Goal: Information Seeking & Learning: Learn about a topic

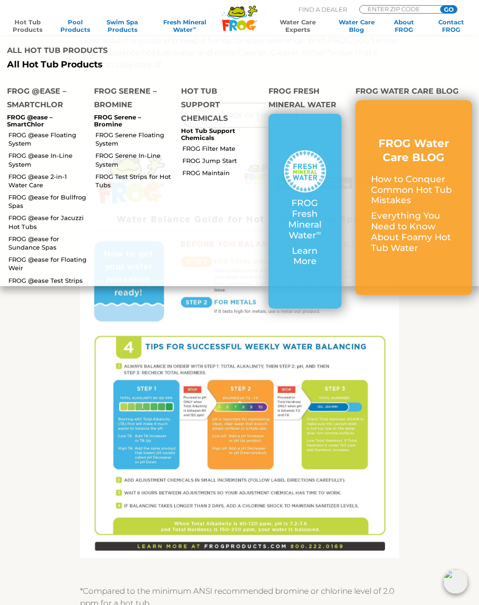
click at [220, 168] on link "FROG Maintain" at bounding box center [221, 172] width 79 height 8
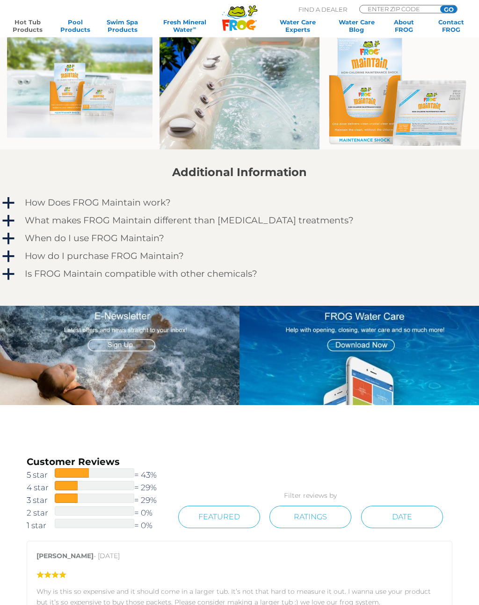
scroll to position [555, 0]
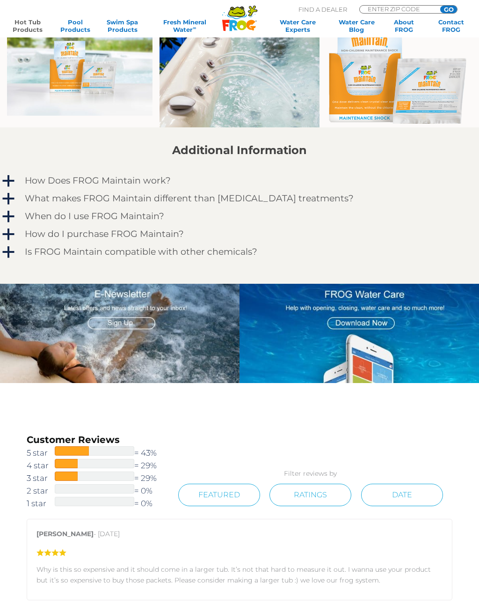
click at [18, 181] on link "a How Does FROG Maintain work?" at bounding box center [239, 180] width 478 height 15
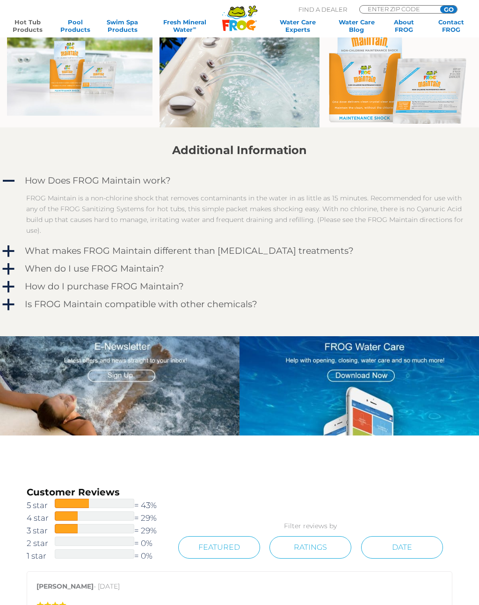
click at [6, 250] on span "a" at bounding box center [8, 251] width 14 height 14
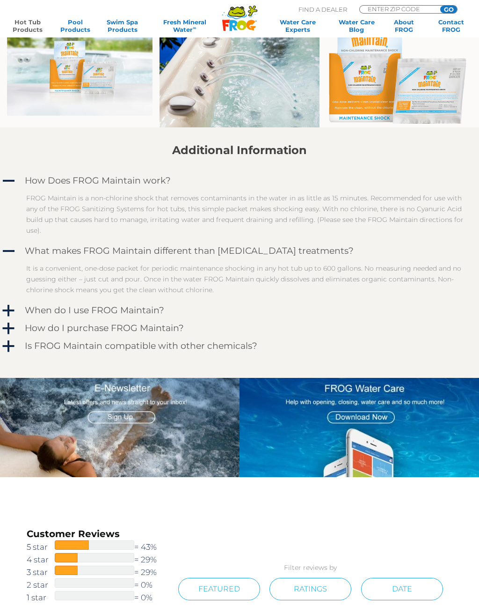
click at [8, 309] on span "a" at bounding box center [8, 311] width 14 height 14
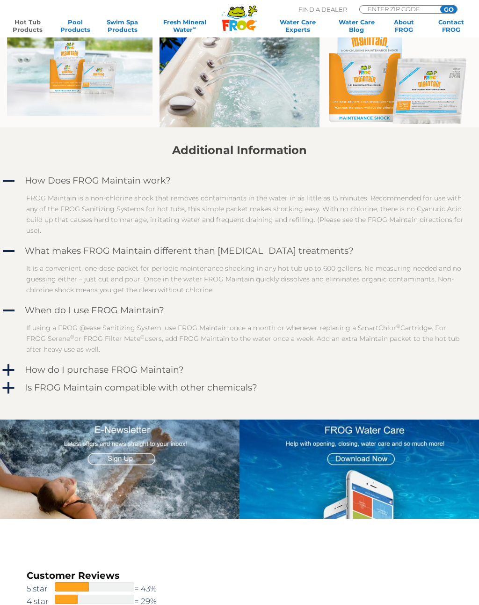
click at [7, 369] on span "a" at bounding box center [8, 370] width 14 height 14
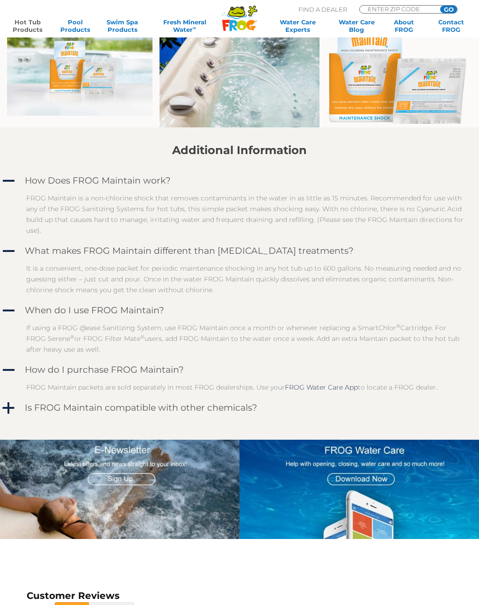
click at [333, 391] on link "FROG Water Care App" at bounding box center [321, 387] width 73 height 8
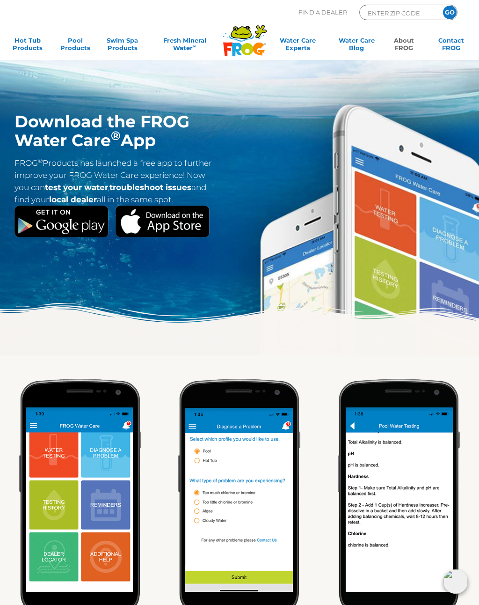
click at [404, 11] on input "ENTER ZIP CODE" at bounding box center [398, 12] width 63 height 11
type input "95437"
click at [452, 9] on input "GO" at bounding box center [450, 13] width 14 height 14
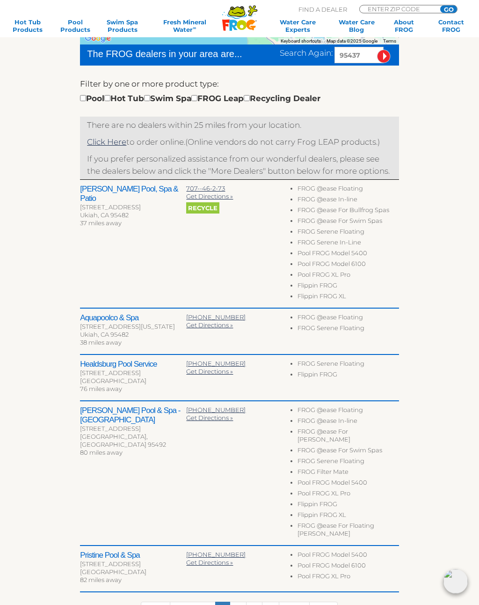
scroll to position [263, 0]
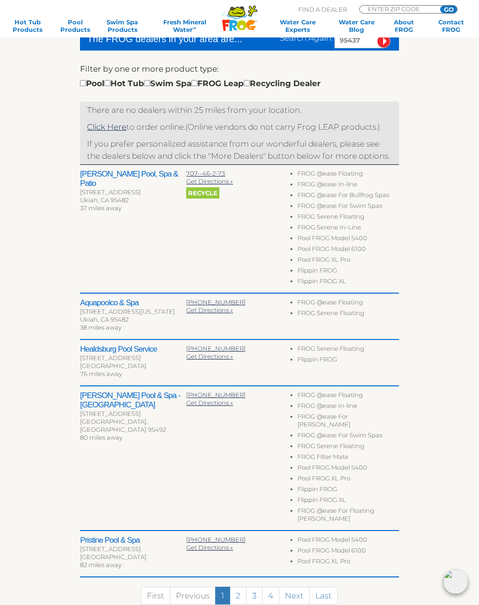
click at [101, 131] on link "Click Here" at bounding box center [106, 126] width 39 height 9
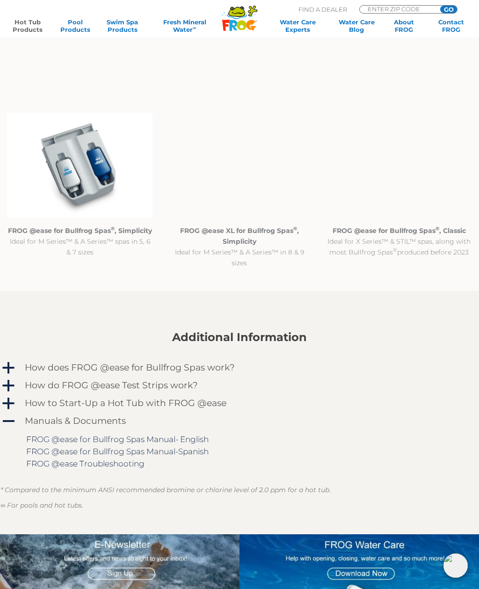
scroll to position [862, 0]
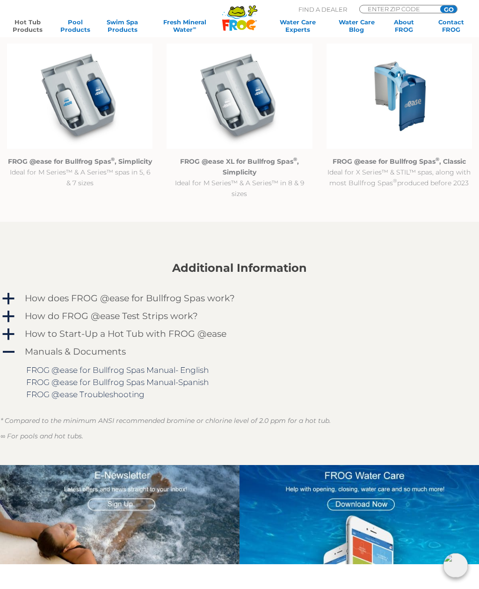
click at [253, 170] on strong "FROG @ease XL for Bullfrog Spas ® , Simplicity" at bounding box center [239, 167] width 119 height 19
click at [256, 106] on img at bounding box center [240, 96] width 146 height 105
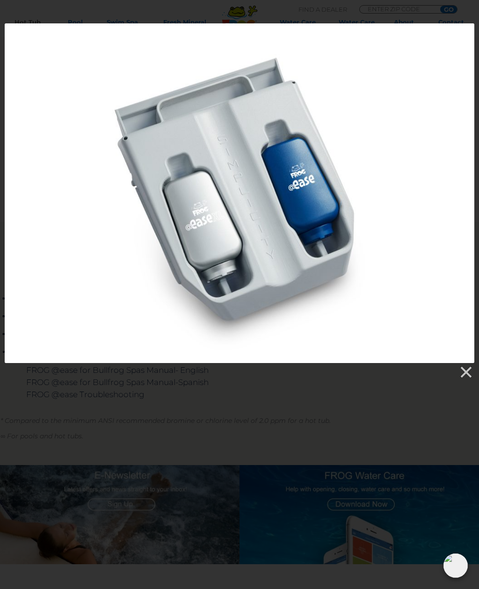
click at [400, 198] on div at bounding box center [240, 193] width 470 height 340
click at [466, 372] on link at bounding box center [466, 372] width 14 height 14
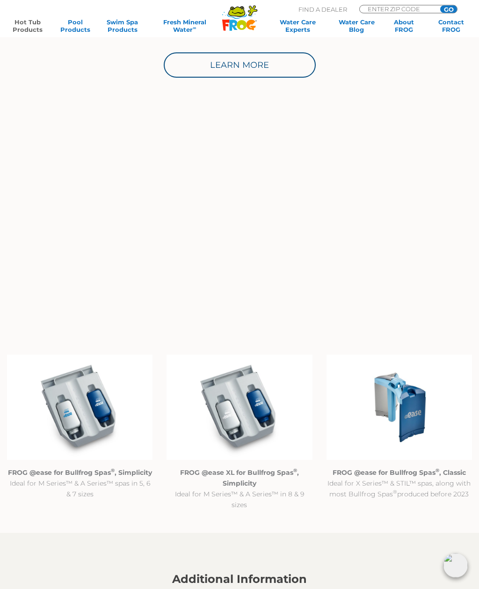
scroll to position [0, 0]
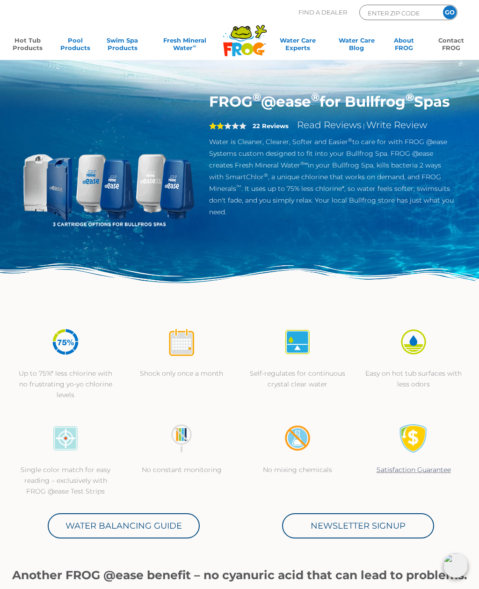
click at [452, 43] on link "Contact FROG" at bounding box center [451, 45] width 37 height 19
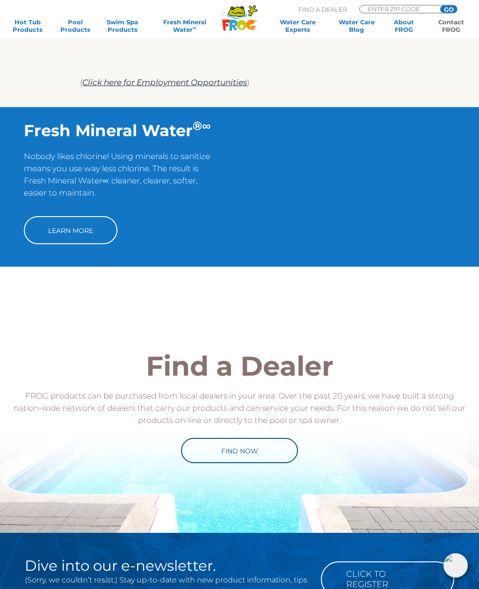
scroll to position [654, 0]
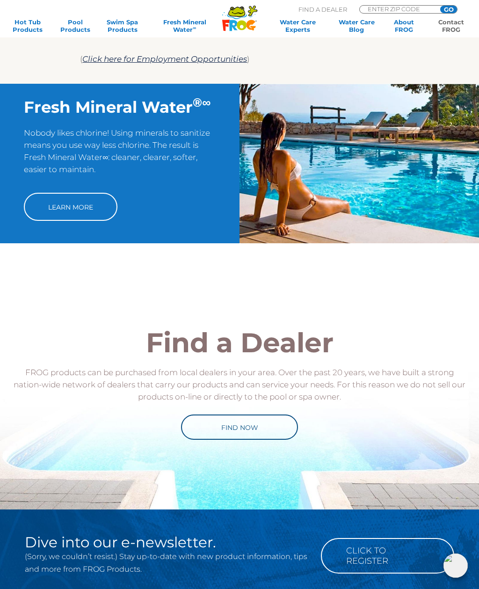
click at [68, 207] on link "Learn More" at bounding box center [71, 207] width 94 height 28
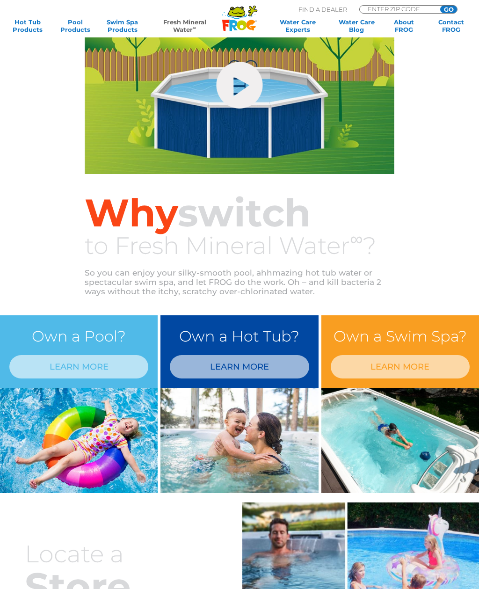
scroll to position [429, 0]
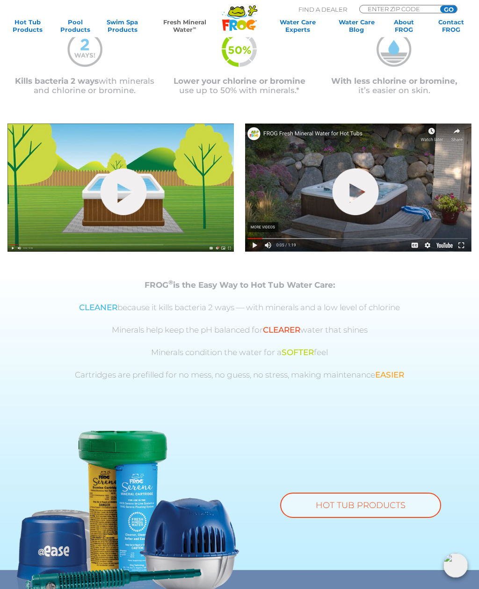
scroll to position [237, 0]
